Goal: Task Accomplishment & Management: Use online tool/utility

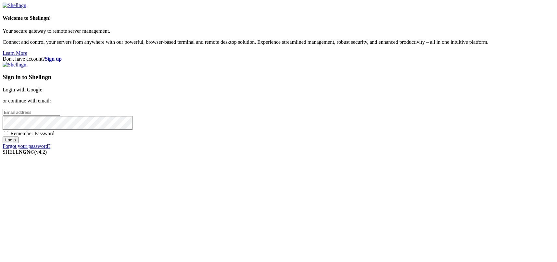
type input "kcs.fa"
click at [42, 93] on link "Login with Google" at bounding box center [23, 90] width 40 height 6
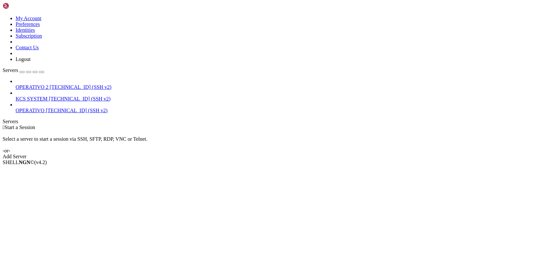
click at [47, 96] on span "KCS SYSTEM" at bounding box center [32, 99] width 32 height 6
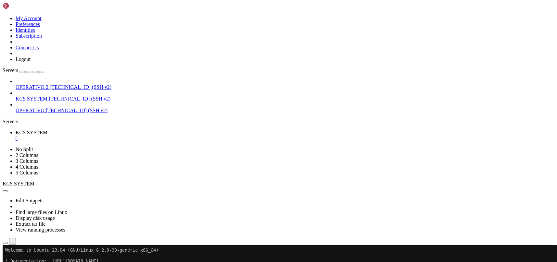
click at [5, 243] on icon "button" at bounding box center [5, 243] width 0 height 0
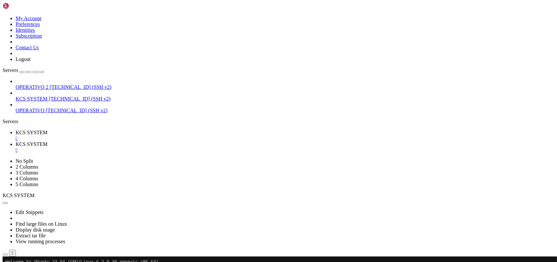
scroll to position [86, 0]
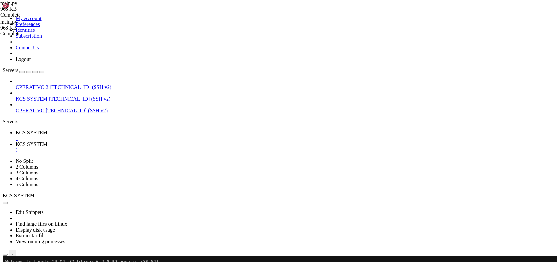
scroll to position [0, 0]
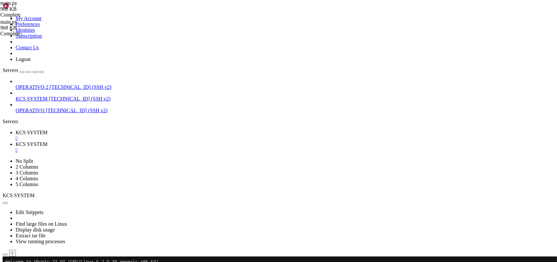
type input "/home/ubuntu/31-app-odoo2/templates"
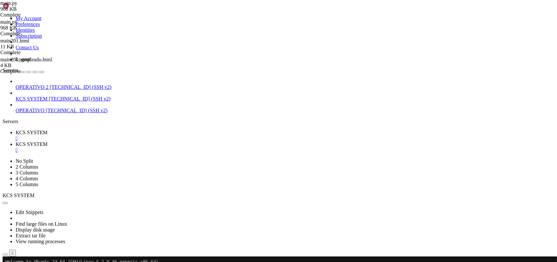
click at [47, 130] on span "KCS SYSTEM" at bounding box center [32, 133] width 32 height 6
